Goal: Task Accomplishment & Management: Manage account settings

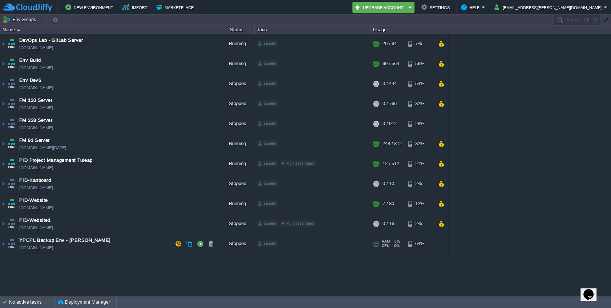
click at [122, 246] on td "YPCPL Backup Env - Shivam env-pid-test.cloudjiffy.net" at bounding box center [109, 244] width 218 height 20
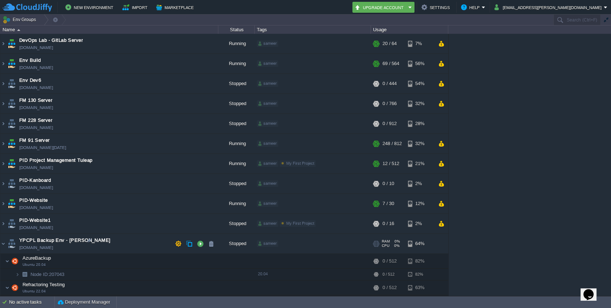
click at [122, 246] on td "YPCPL Backup Env - Shivam env-pid-test.cloudjiffy.net" at bounding box center [109, 244] width 218 height 20
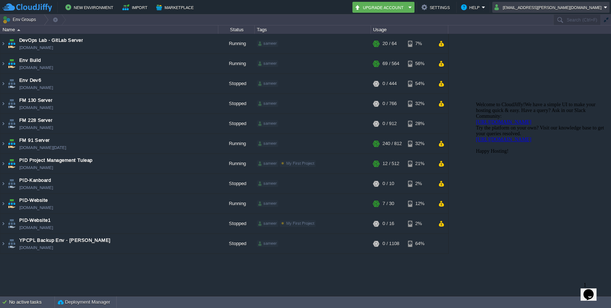
click at [588, 5] on button "[EMAIL_ADDRESS][PERSON_NAME][DOMAIN_NAME]" at bounding box center [548, 7] width 109 height 9
click at [578, 36] on link "Sign out" at bounding box center [576, 39] width 63 height 8
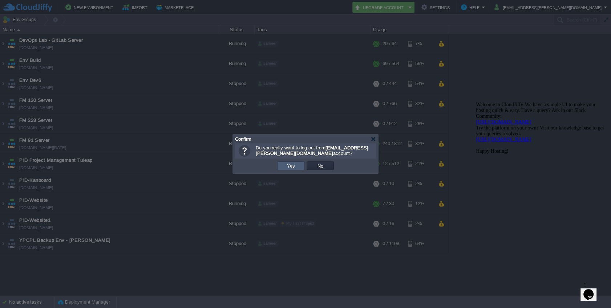
click at [297, 165] on td "Yes" at bounding box center [290, 165] width 27 height 9
